Goal: Task Accomplishment & Management: Manage account settings

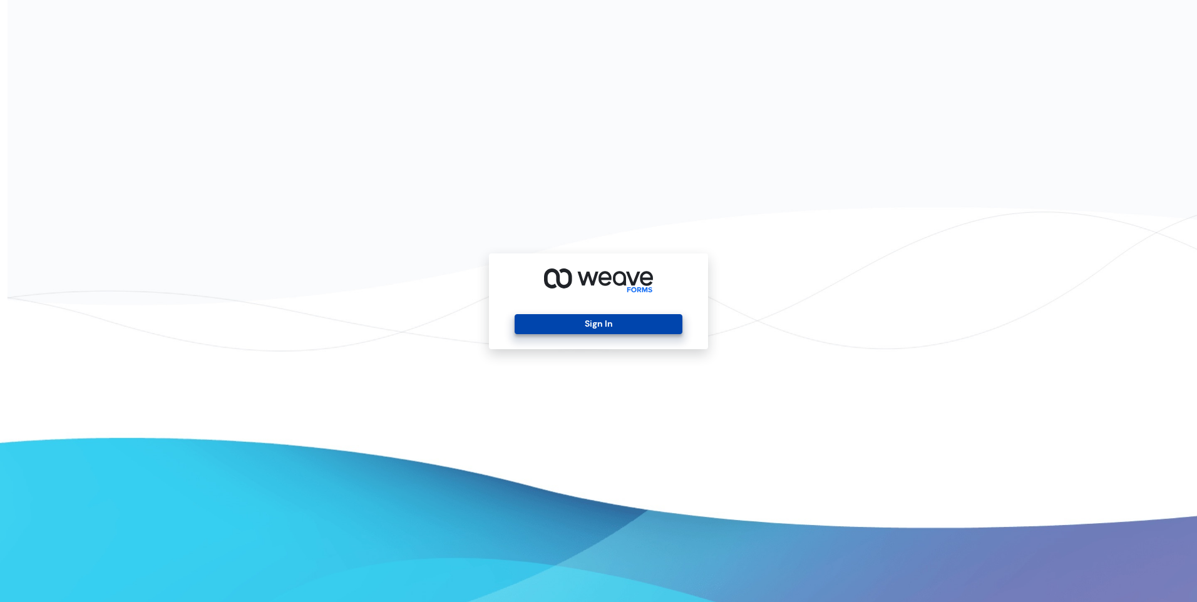
click at [605, 321] on button "Sign In" at bounding box center [598, 324] width 167 height 20
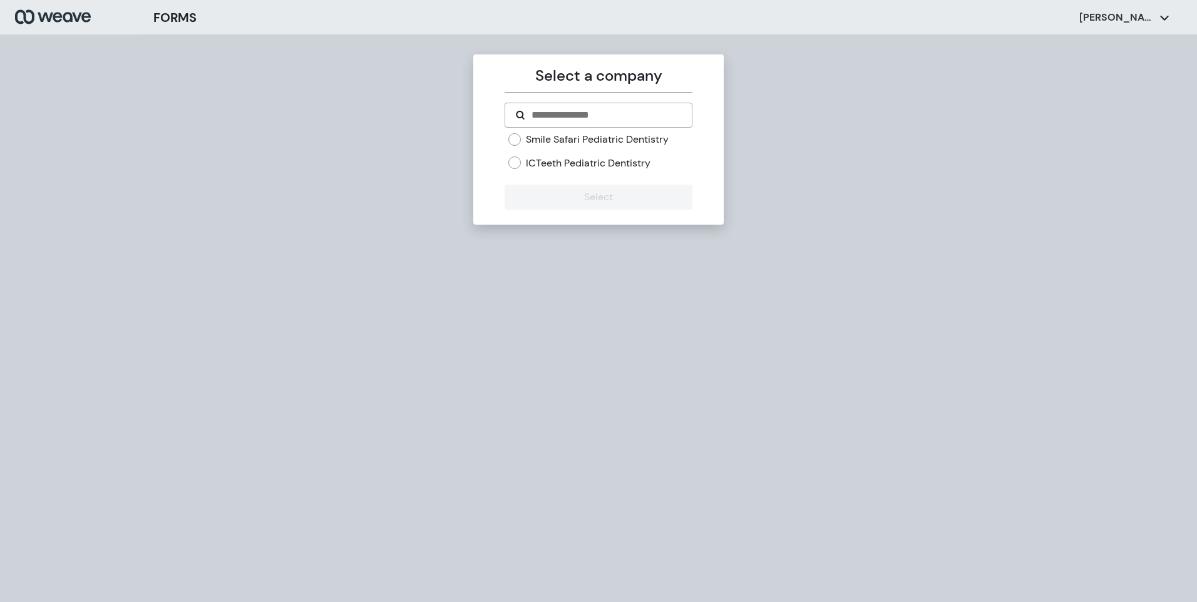
click at [508, 162] on div "Smile Safari Pediatric Dentistry ICTeeth Pediatric Dentistry" at bounding box center [598, 156] width 187 height 47
click at [569, 201] on button "Select" at bounding box center [598, 197] width 187 height 25
